Goal: Information Seeking & Learning: Learn about a topic

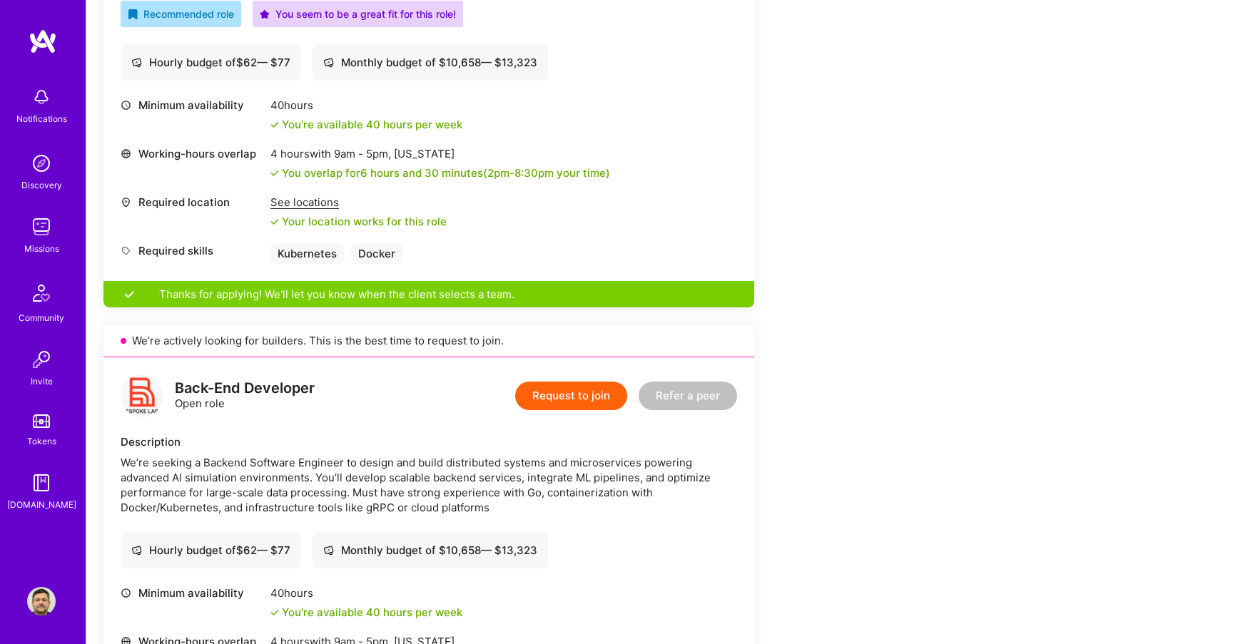
scroll to position [541, 0]
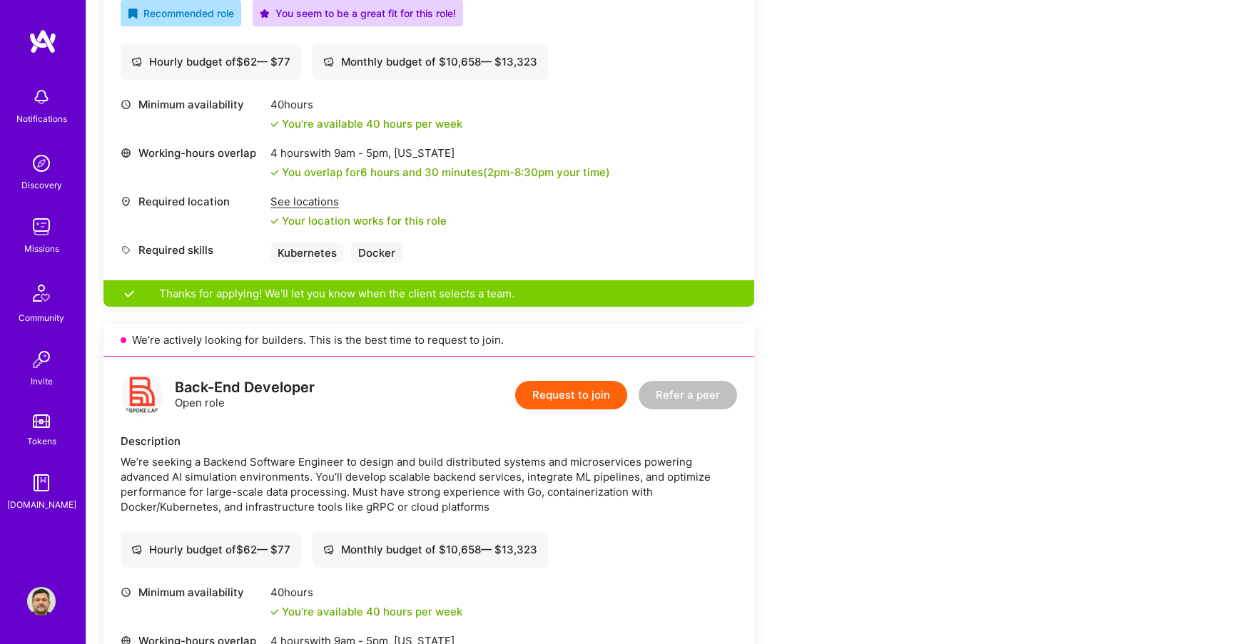
click at [44, 228] on img at bounding box center [41, 227] width 29 height 29
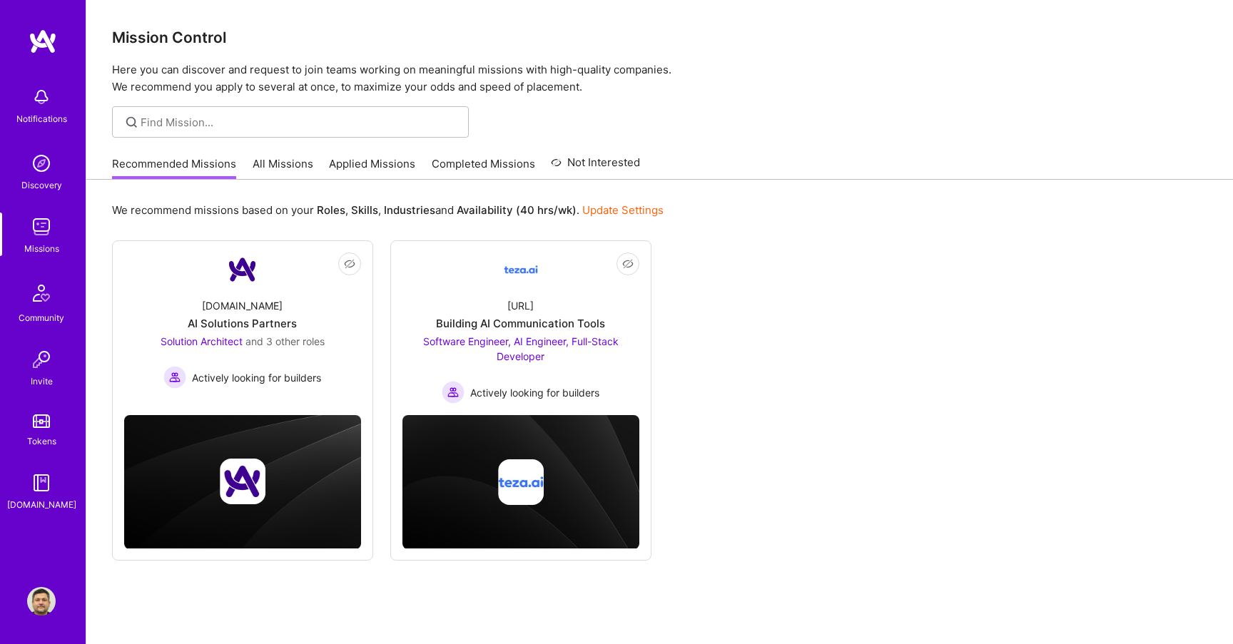
click at [315, 165] on div "Recommended Missions All Missions Applied Missions Completed Missions Not Inter…" at bounding box center [376, 163] width 528 height 31
click at [296, 167] on link "All Missions" at bounding box center [283, 168] width 61 height 24
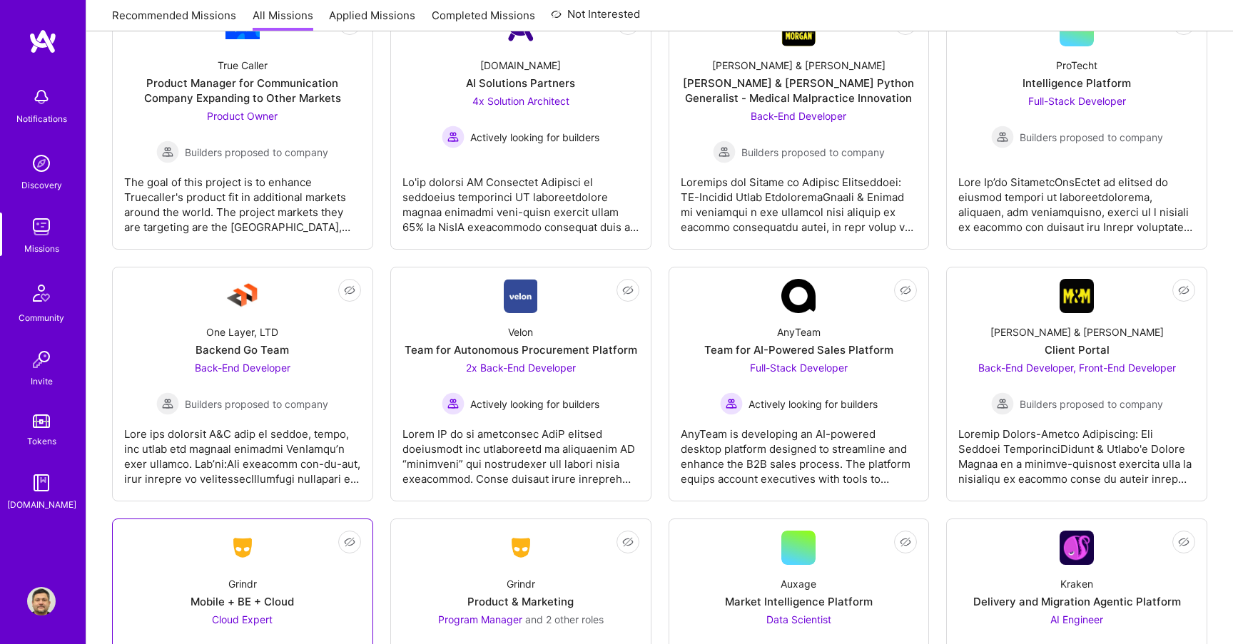
scroll to position [2882, 0]
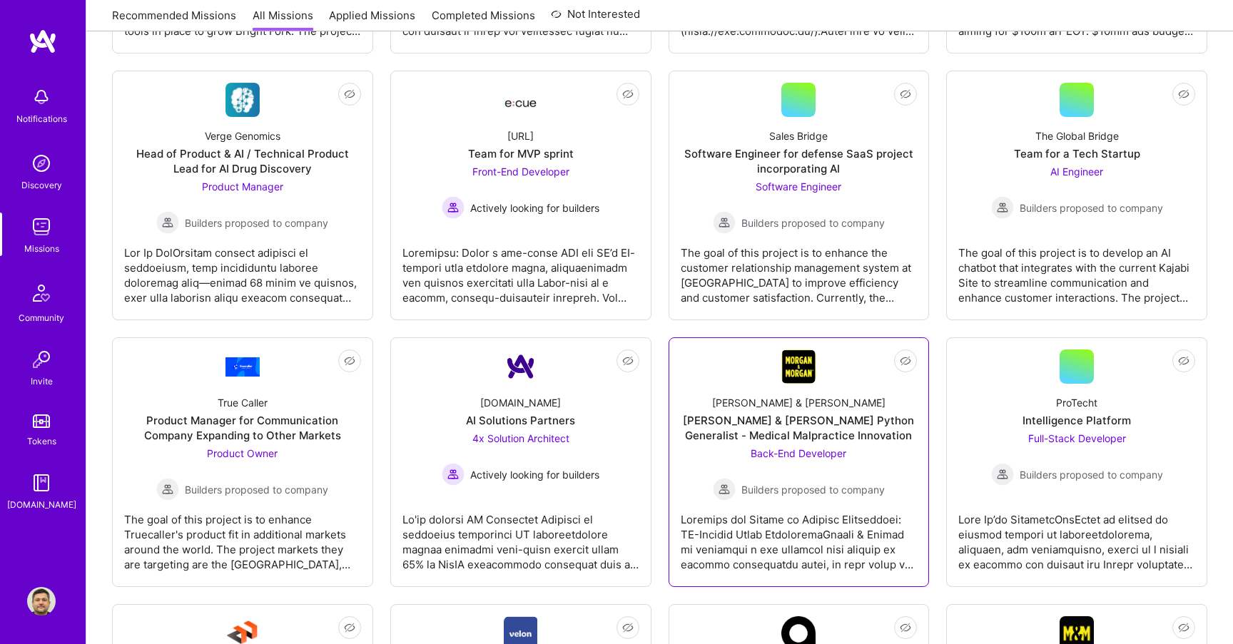
click at [795, 413] on div "Morgan & Morgan Python Generalist - Medical Malpractice Innovation" at bounding box center [799, 428] width 237 height 30
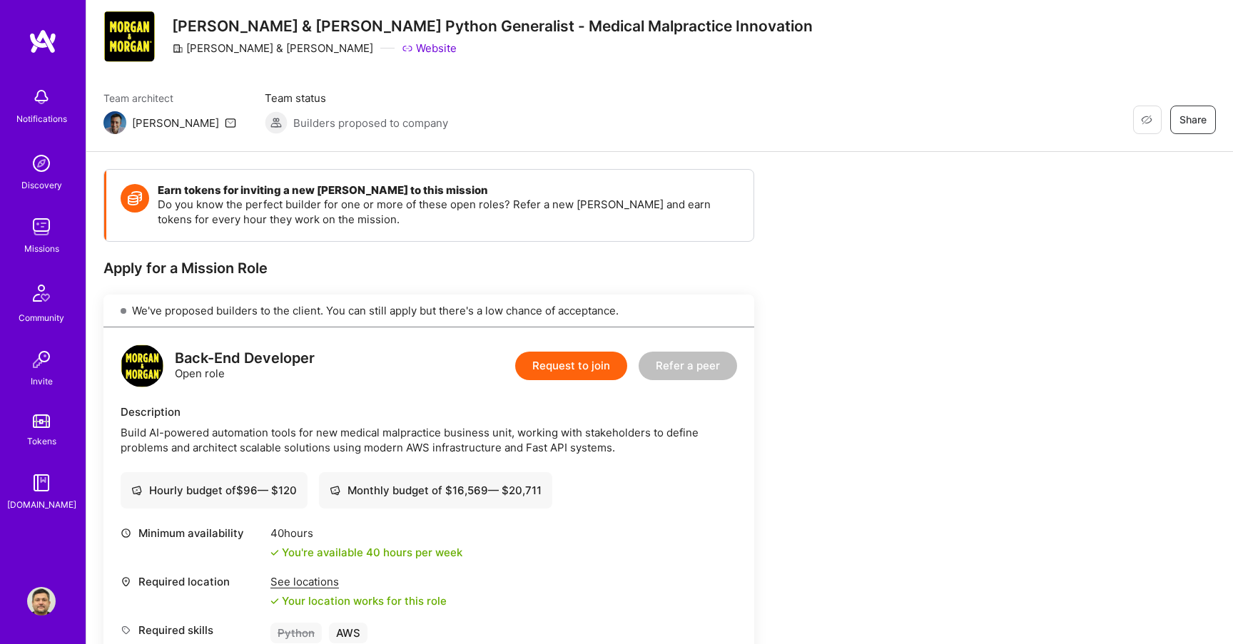
scroll to position [41, 0]
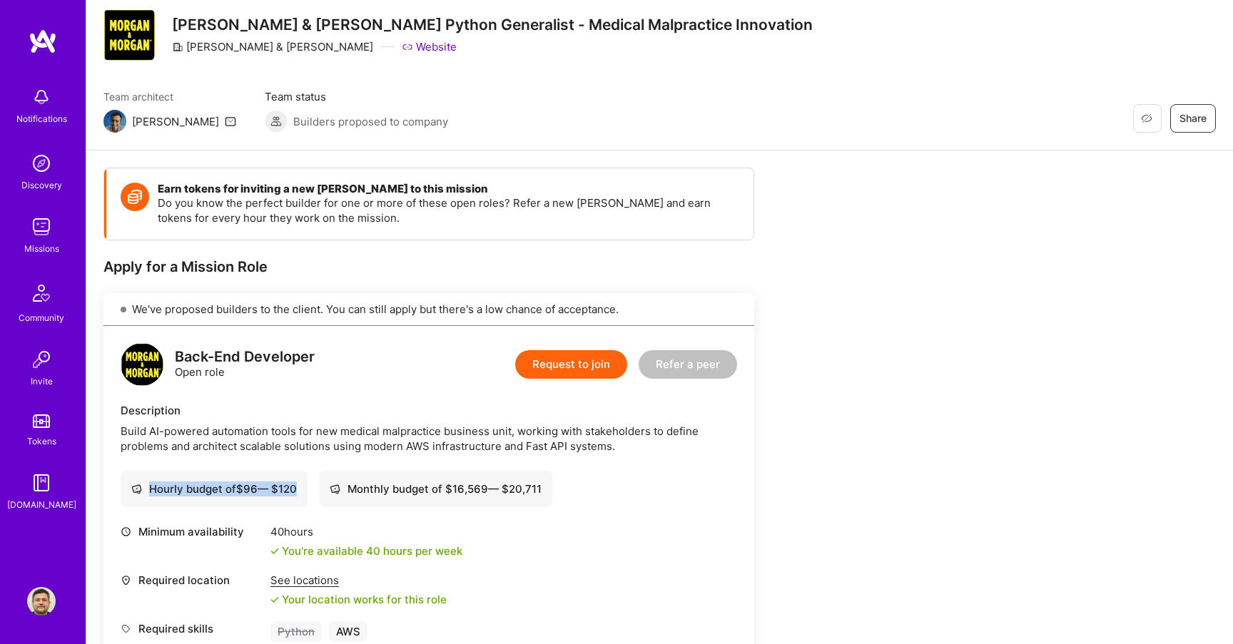
click at [298, 490] on div "Hourly budget of $ 96 — $ 120" at bounding box center [214, 489] width 187 height 36
drag, startPoint x: 457, startPoint y: 489, endPoint x: 574, endPoint y: 489, distance: 117.0
click at [574, 489] on div "Hourly budget of $ 96 — $ 120 Monthly budget of $ 16,569 — $ 20,711" at bounding box center [429, 489] width 616 height 36
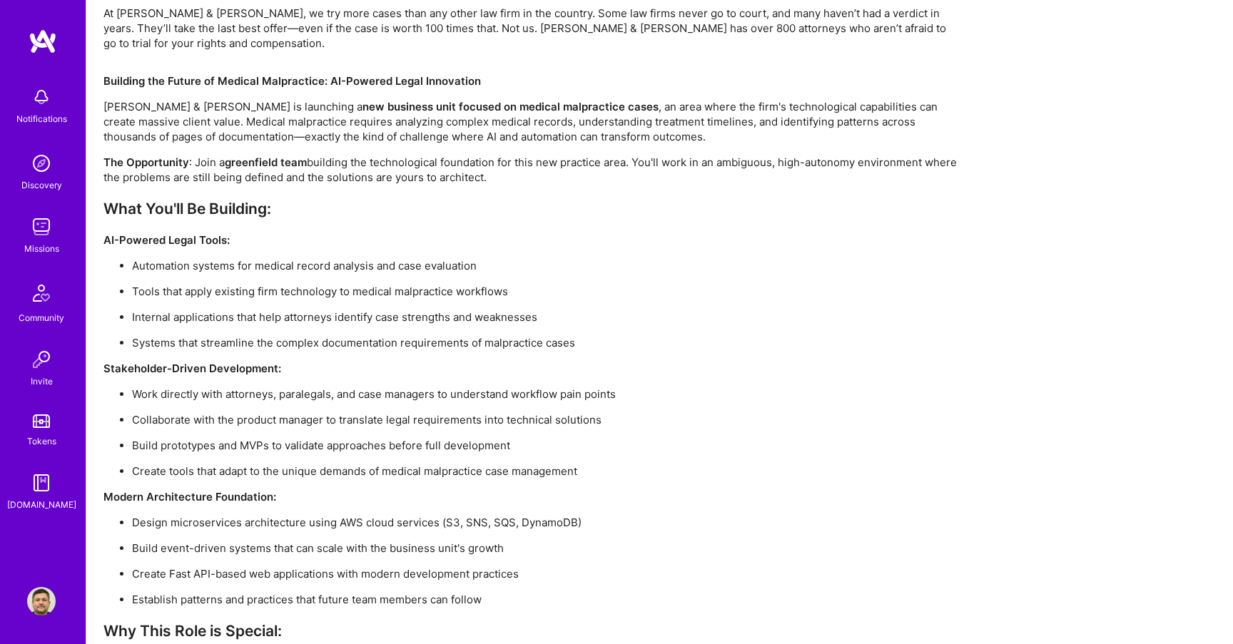
scroll to position [1069, 0]
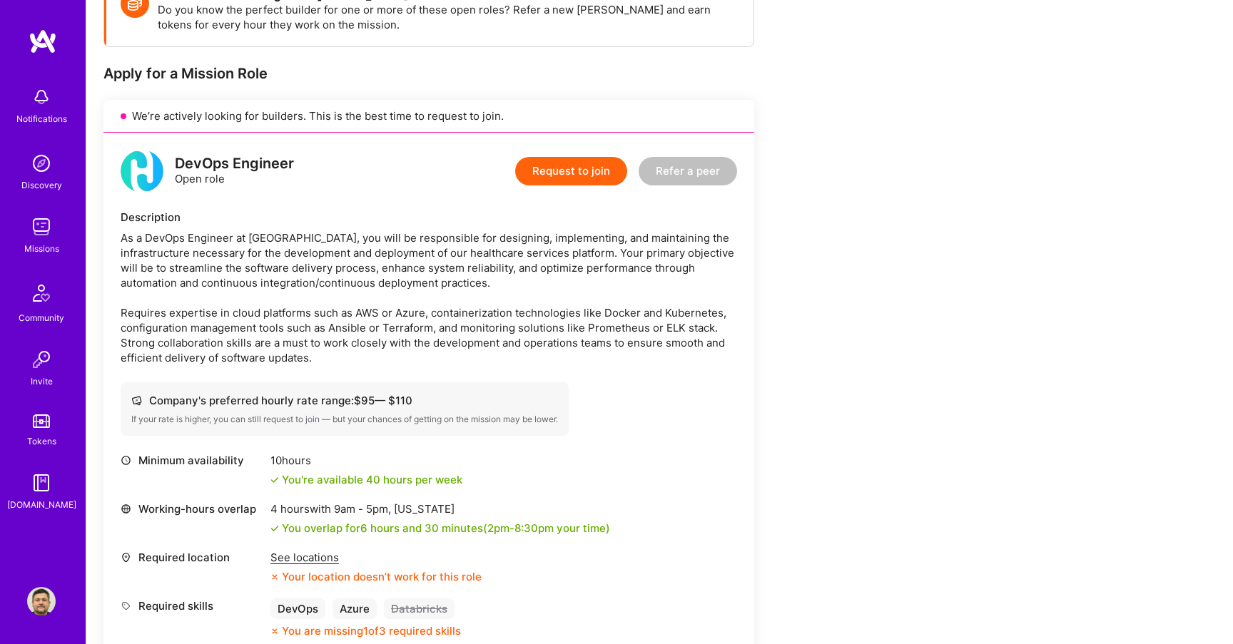
scroll to position [398, 0]
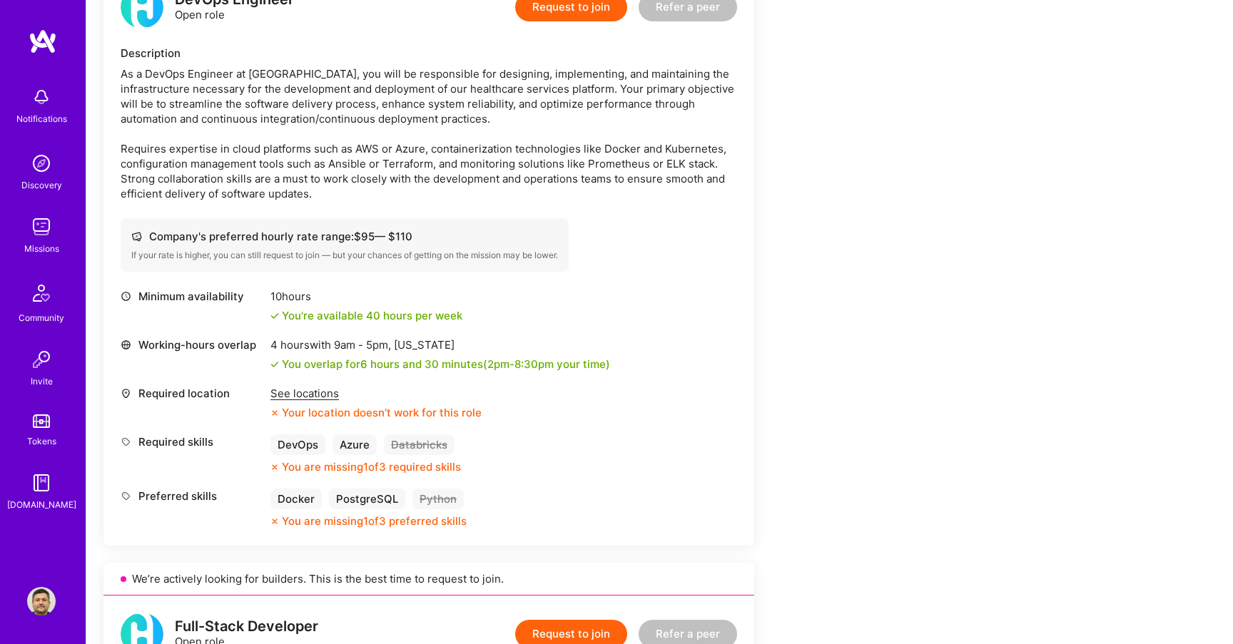
click at [307, 392] on div "See locations" at bounding box center [375, 393] width 211 height 15
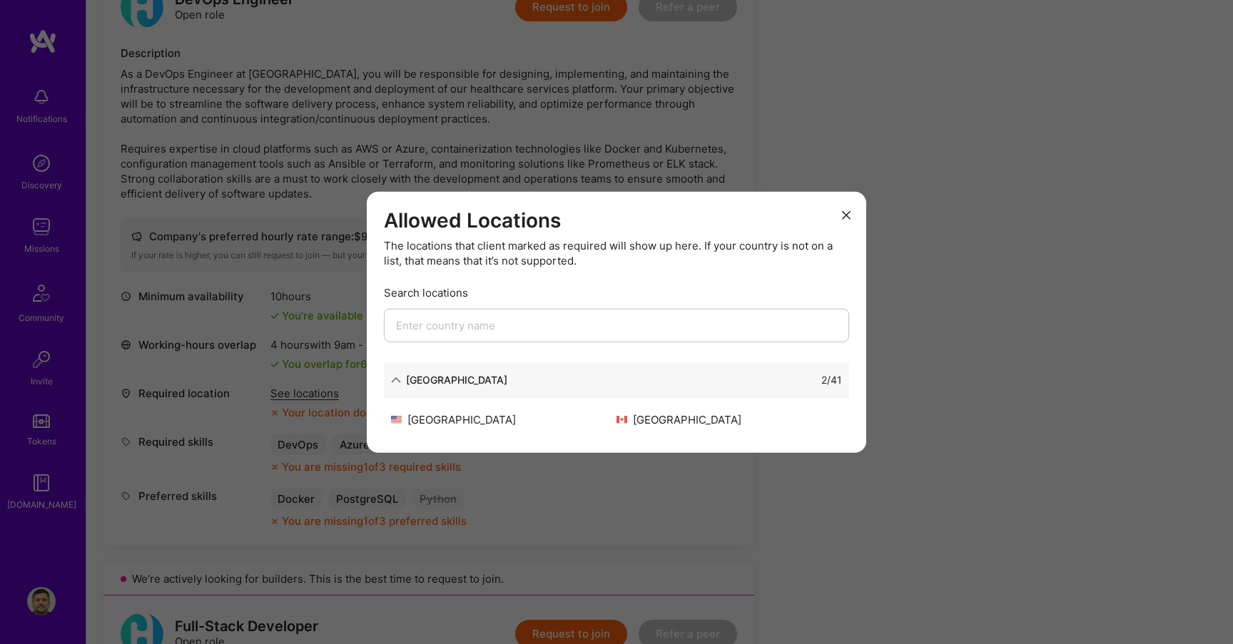
click at [843, 208] on button "modal" at bounding box center [846, 215] width 17 height 24
